Goal: Task Accomplishment & Management: Manage account settings

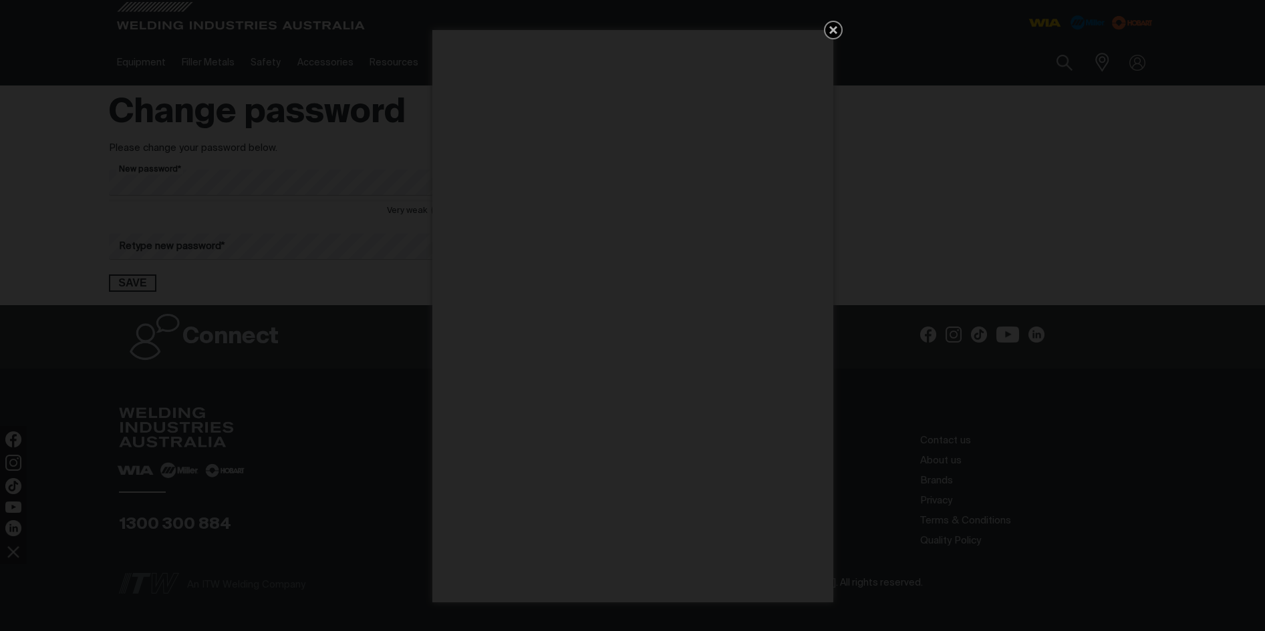
click at [214, 186] on div "Get 5 WIA Welding Guides Free!" at bounding box center [632, 315] width 1265 height 631
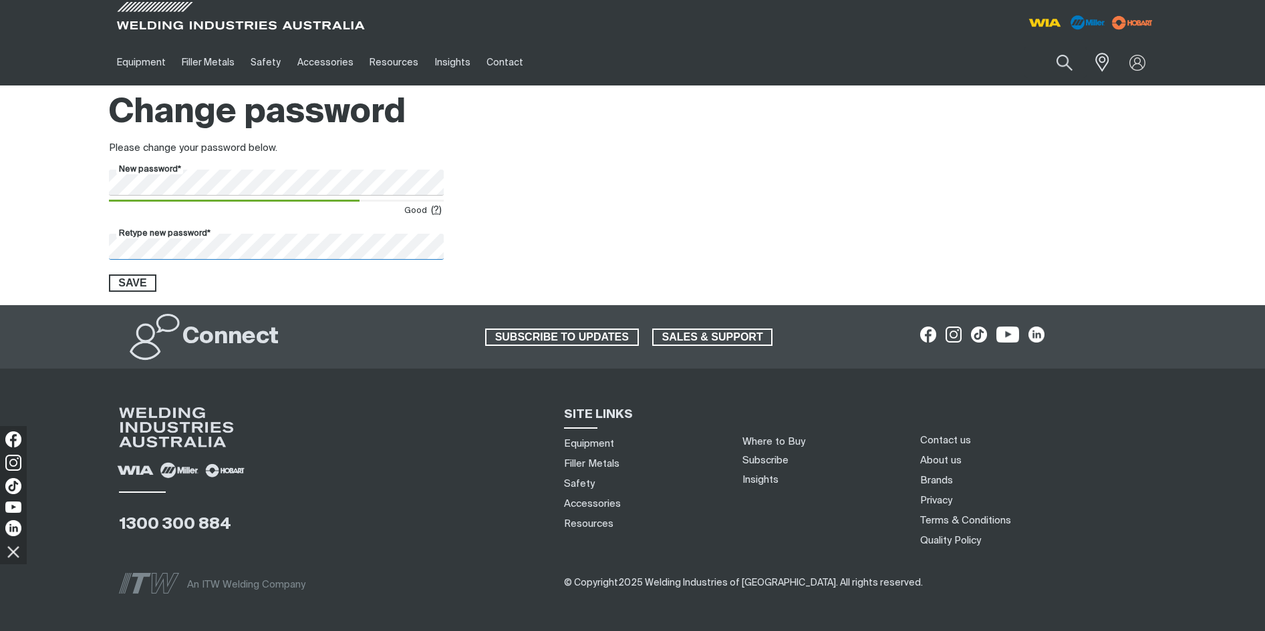
click at [109, 275] on button "Save" at bounding box center [133, 283] width 48 height 17
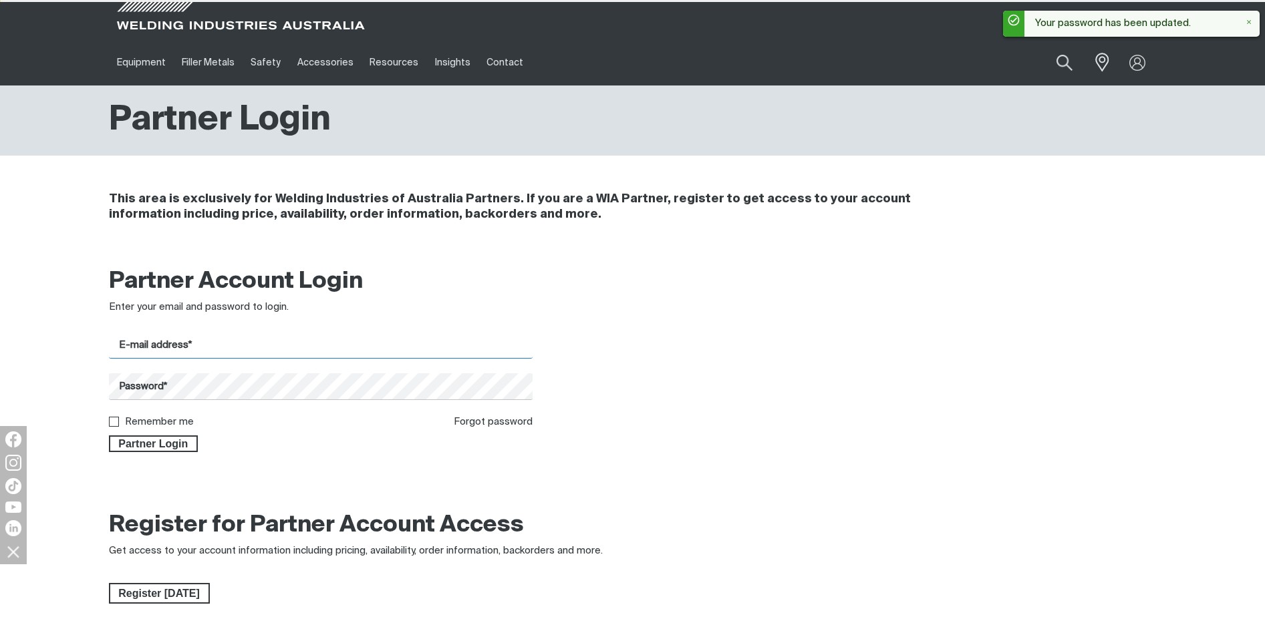
type input "[PERSON_NAME][EMAIL_ADDRESS][DOMAIN_NAME]"
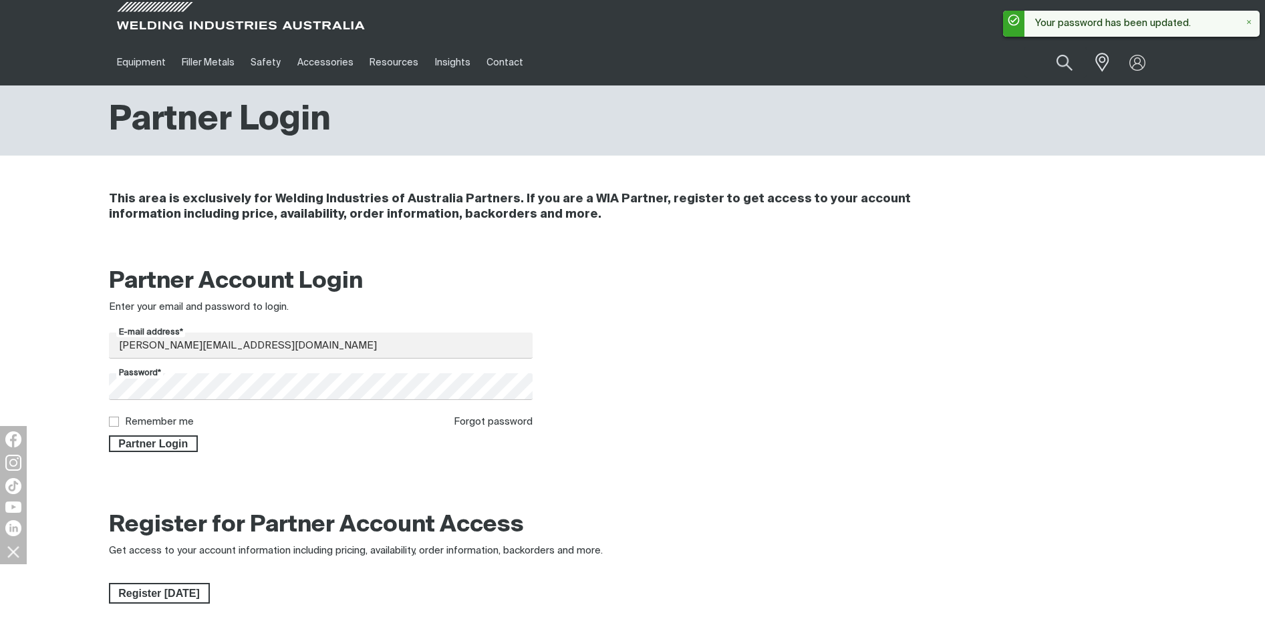
click at [113, 420] on input "Remember me" at bounding box center [113, 421] width 9 height 9
checkbox input "true"
click at [156, 447] on span "Partner Login" at bounding box center [153, 444] width 87 height 17
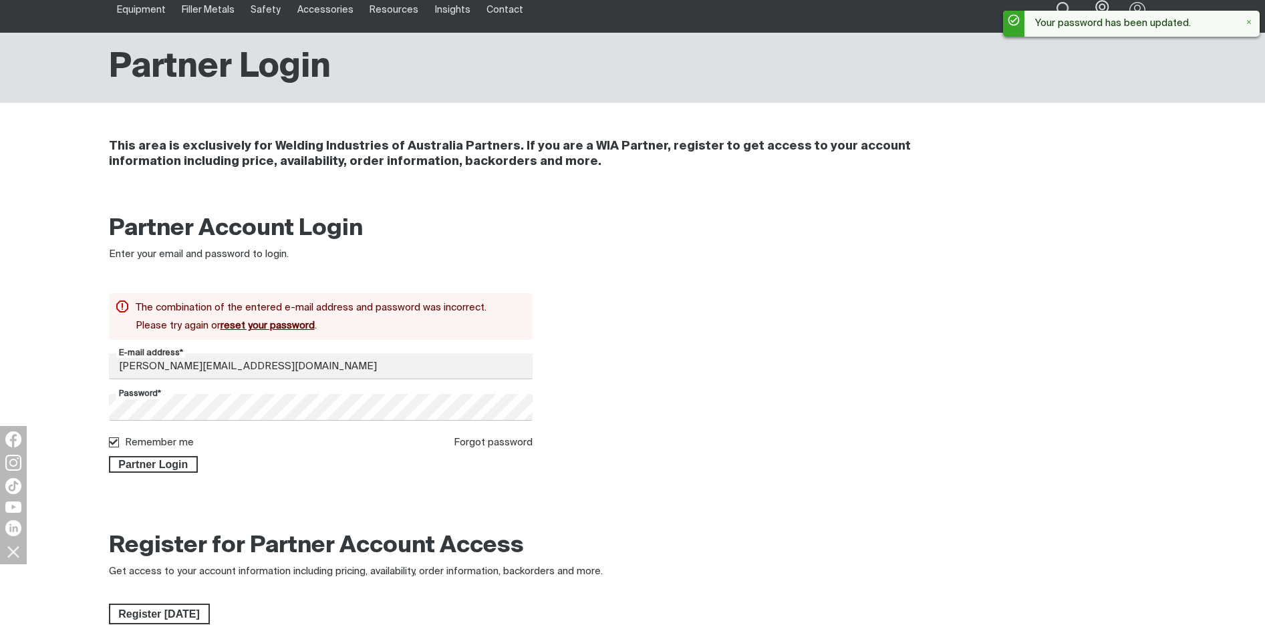
scroll to position [53, 0]
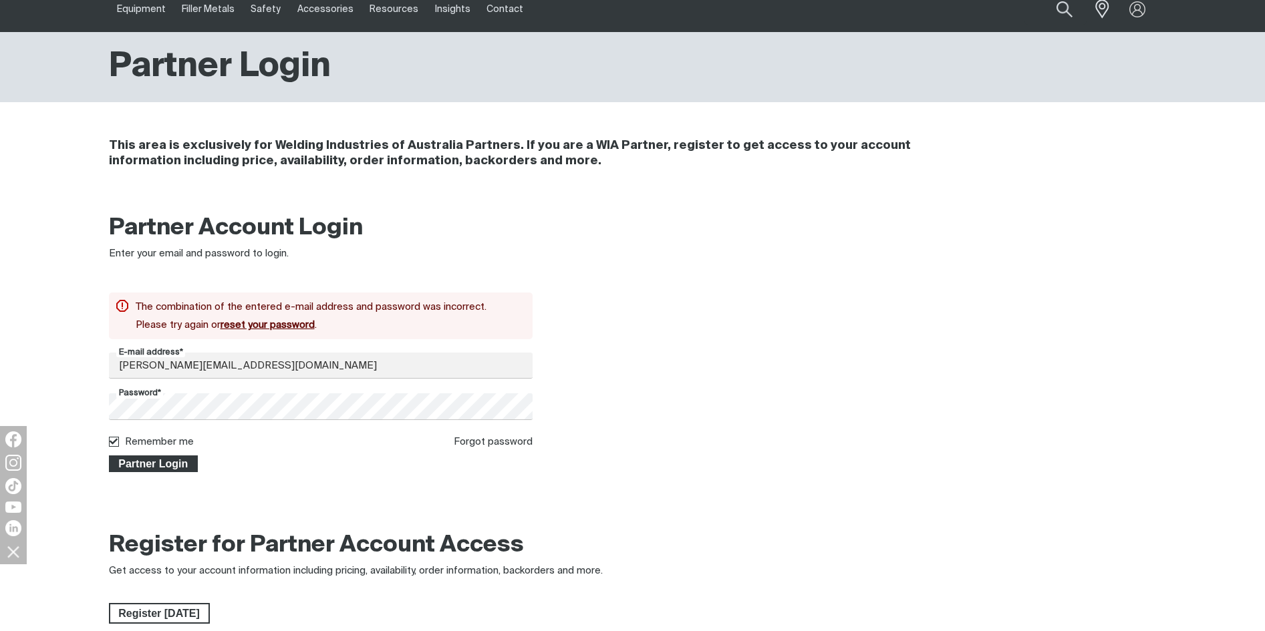
click at [172, 457] on span "Partner Login" at bounding box center [153, 464] width 87 height 17
click at [147, 466] on span "Partner Login" at bounding box center [153, 464] width 87 height 17
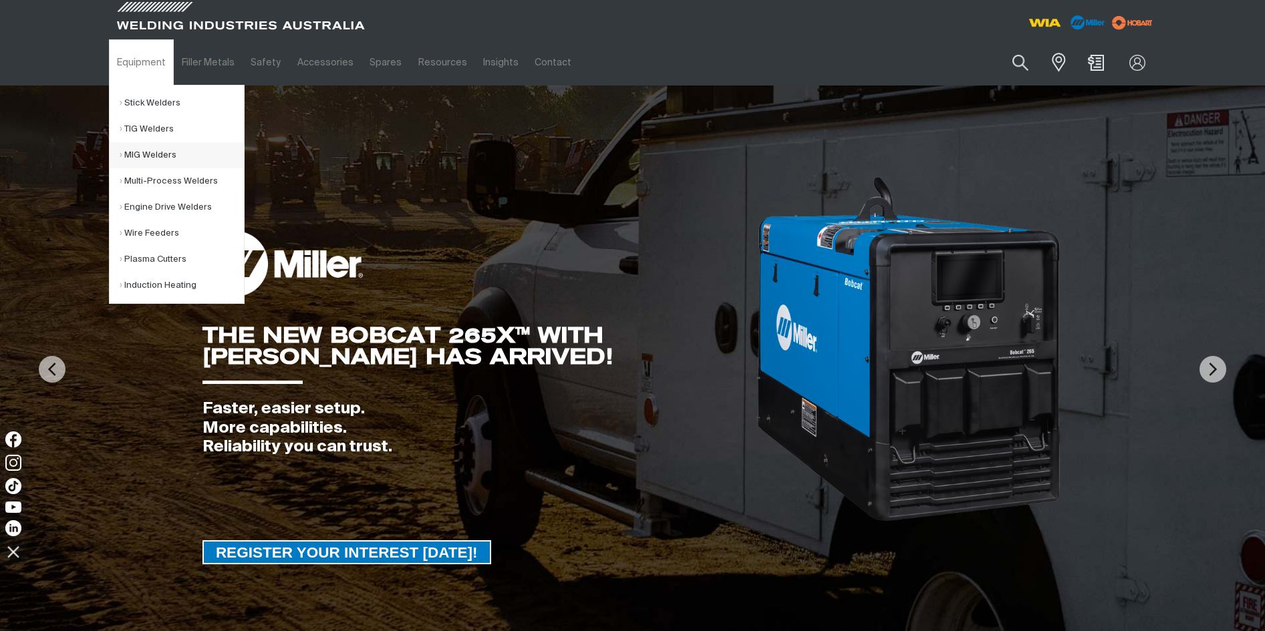
click at [140, 156] on link "MIG Welders" at bounding box center [182, 155] width 124 height 26
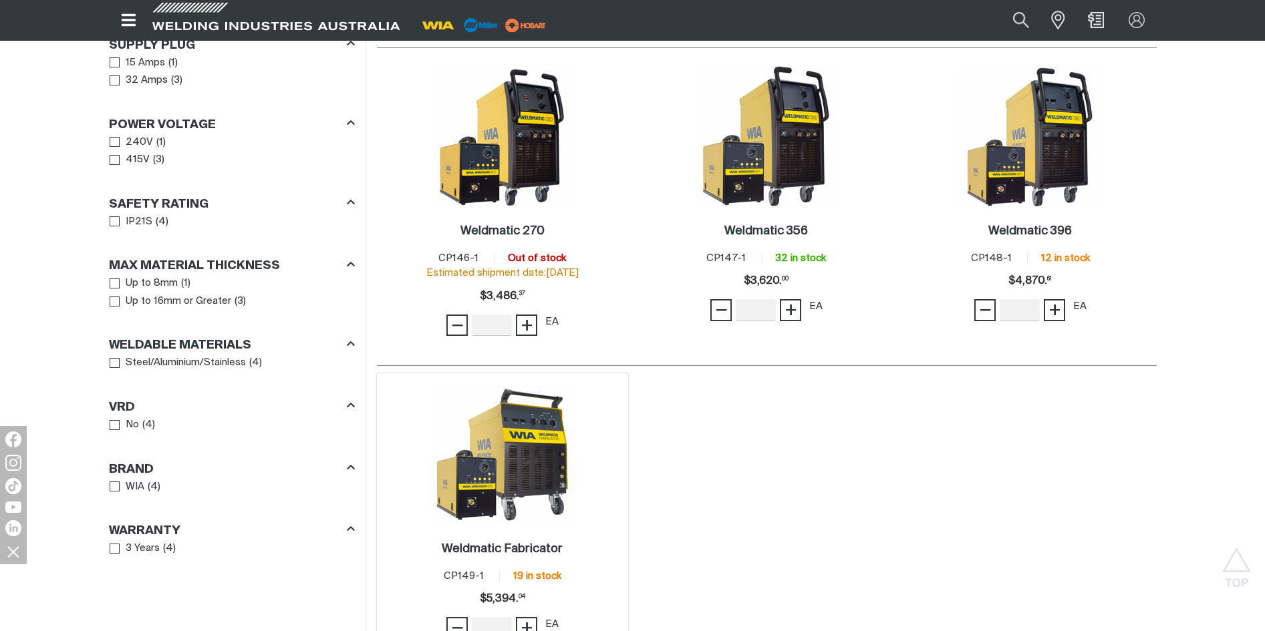
scroll to position [668, 0]
